Goal: Find specific page/section: Find specific page/section

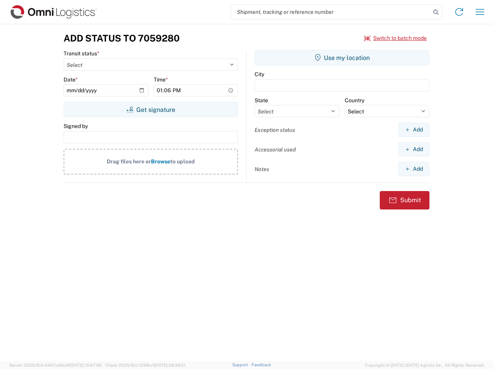
click at [331, 12] on input "search" at bounding box center [330, 12] width 199 height 15
click at [436, 12] on icon at bounding box center [435, 12] width 11 height 11
click at [459, 12] on icon at bounding box center [458, 12] width 12 height 12
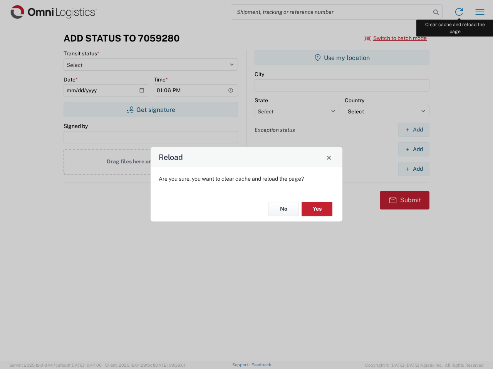
click at [479, 12] on div "Reload Are you sure, you want to clear cache and reload the page? No Yes" at bounding box center [246, 184] width 493 height 369
click at [395, 38] on div "Reload Are you sure, you want to clear cache and reload the page? No Yes" at bounding box center [246, 184] width 493 height 369
click at [150, 110] on div "Reload Are you sure, you want to clear cache and reload the page? No Yes" at bounding box center [246, 184] width 493 height 369
click at [342, 58] on div "Reload Are you sure, you want to clear cache and reload the page? No Yes" at bounding box center [246, 184] width 493 height 369
click at [413, 130] on div "Reload Are you sure, you want to clear cache and reload the page? No Yes" at bounding box center [246, 184] width 493 height 369
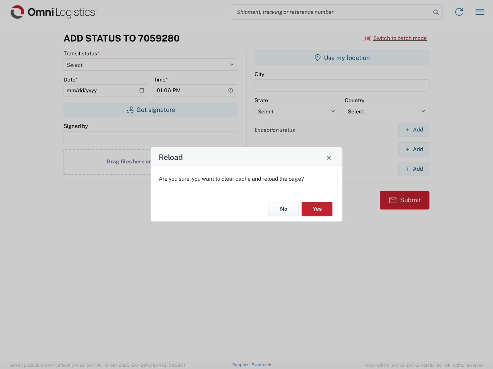
click at [413, 149] on div "Reload Are you sure, you want to clear cache and reload the page? No Yes" at bounding box center [246, 184] width 493 height 369
click at [413, 169] on div "Reload Are you sure, you want to clear cache and reload the page? No Yes" at bounding box center [246, 184] width 493 height 369
